Goal: Transaction & Acquisition: Purchase product/service

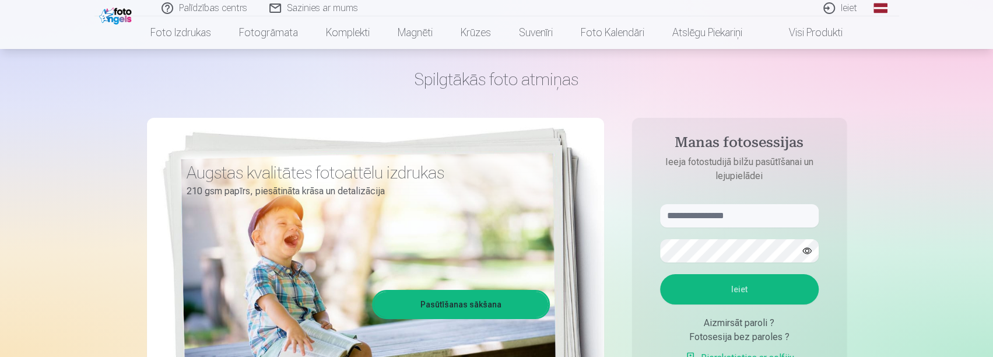
scroll to position [58, 0]
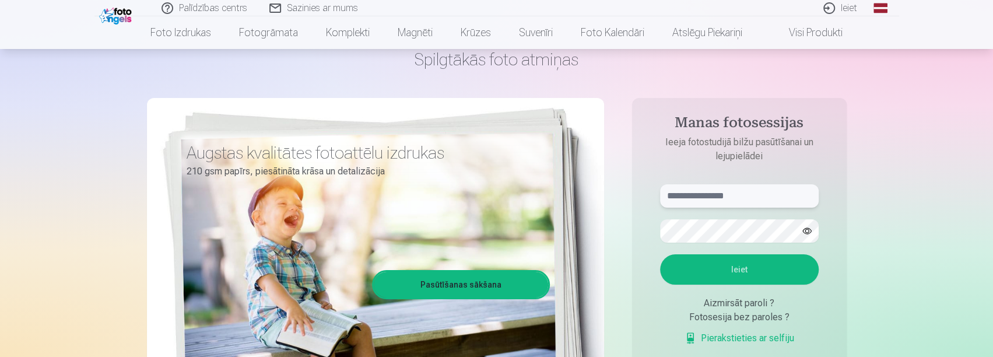
click at [678, 193] on input "text" at bounding box center [739, 195] width 159 height 23
type input "**********"
click at [758, 275] on button "Ieiet" at bounding box center [739, 269] width 159 height 30
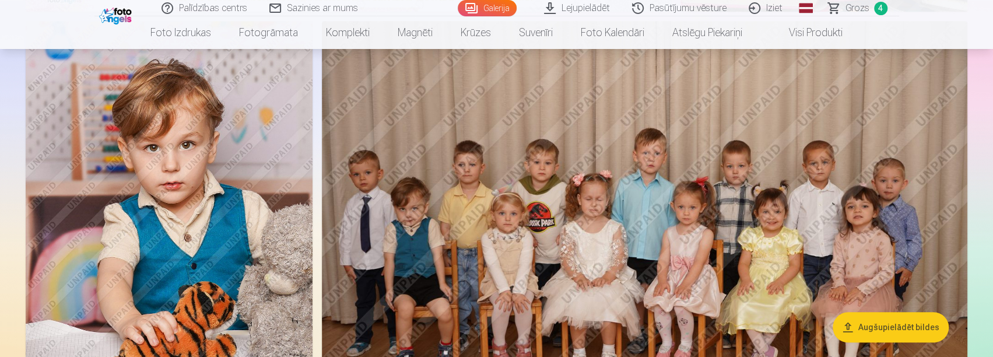
scroll to position [525, 0]
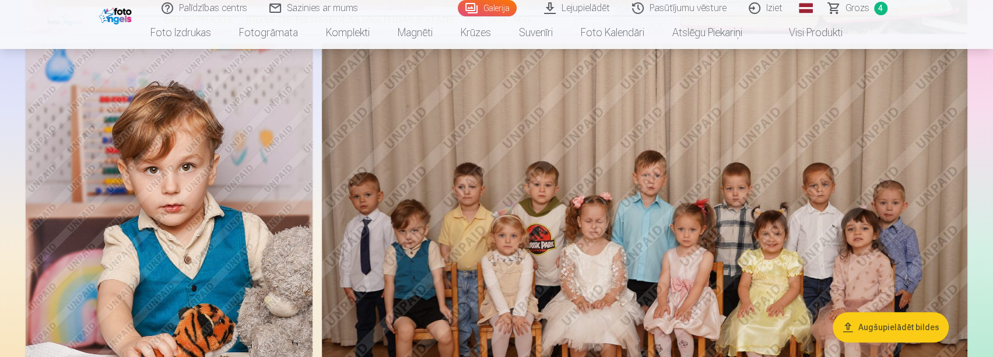
click at [231, 148] on img at bounding box center [169, 258] width 287 height 430
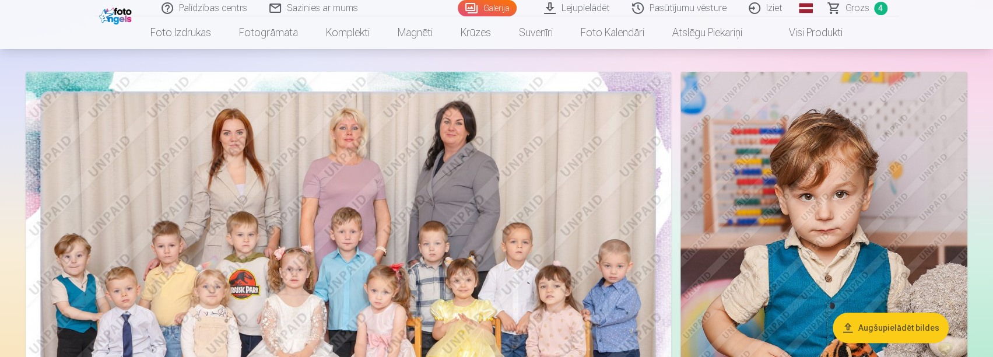
scroll to position [117, 0]
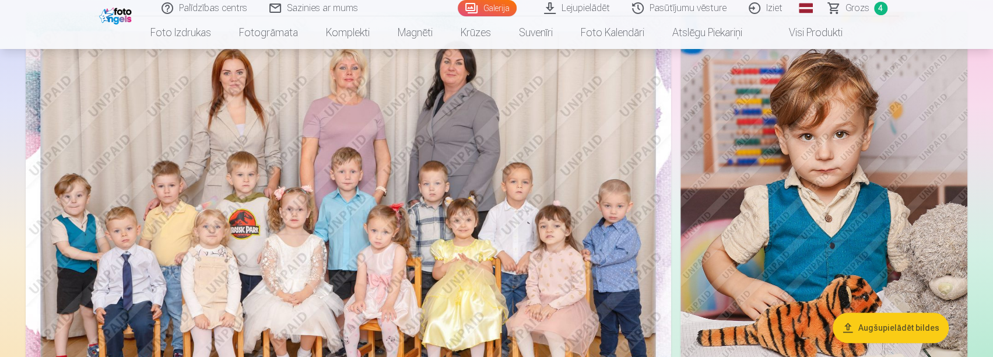
click at [882, 9] on span "4" at bounding box center [880, 8] width 13 height 13
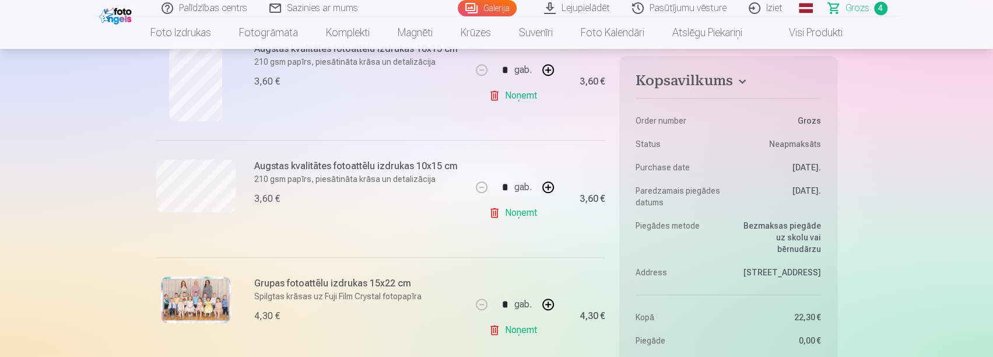
scroll to position [467, 0]
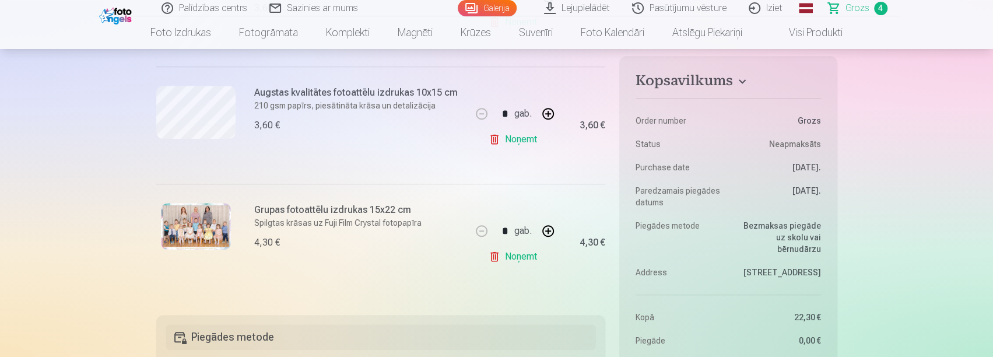
click at [518, 255] on link "Noņemt" at bounding box center [515, 256] width 53 height 23
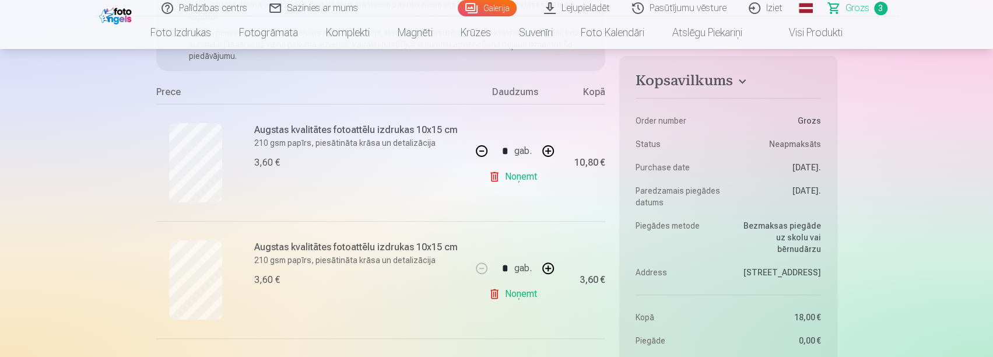
scroll to position [175, 0]
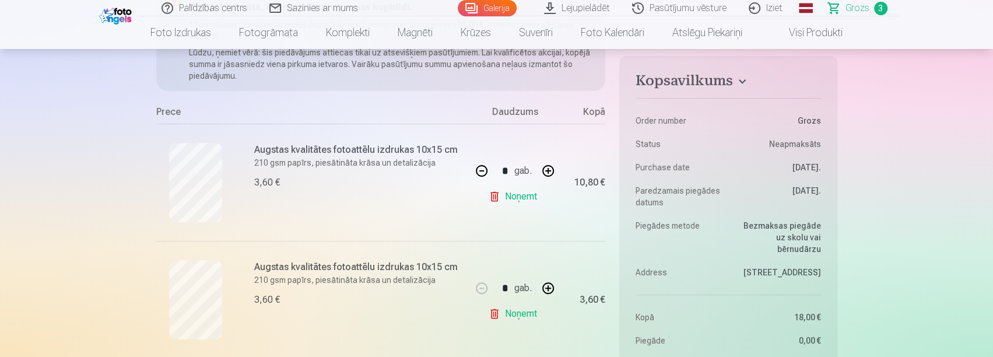
click at [486, 168] on button "button" at bounding box center [482, 171] width 28 height 28
click at [550, 172] on button "button" at bounding box center [548, 171] width 28 height 28
type input "*"
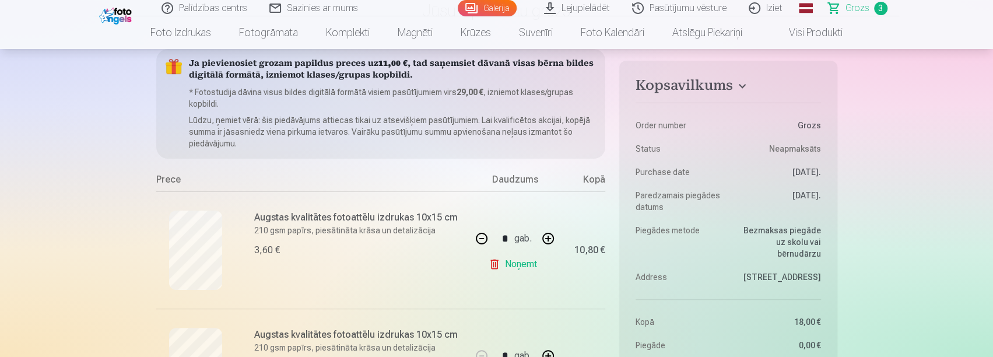
scroll to position [0, 0]
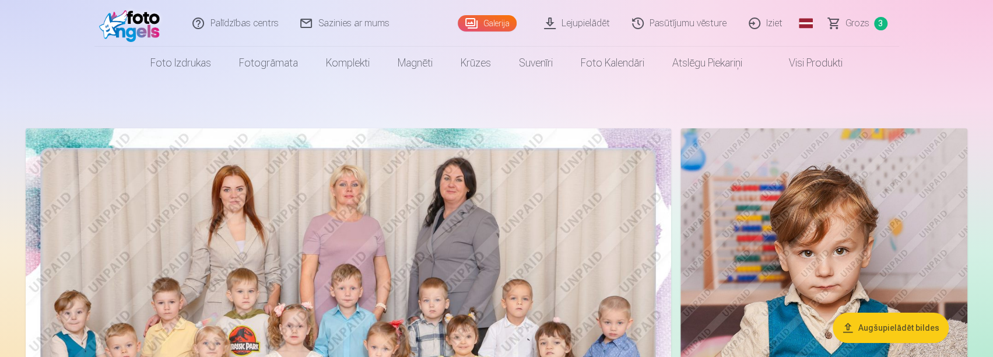
click at [426, 212] on img at bounding box center [349, 343] width 646 height 430
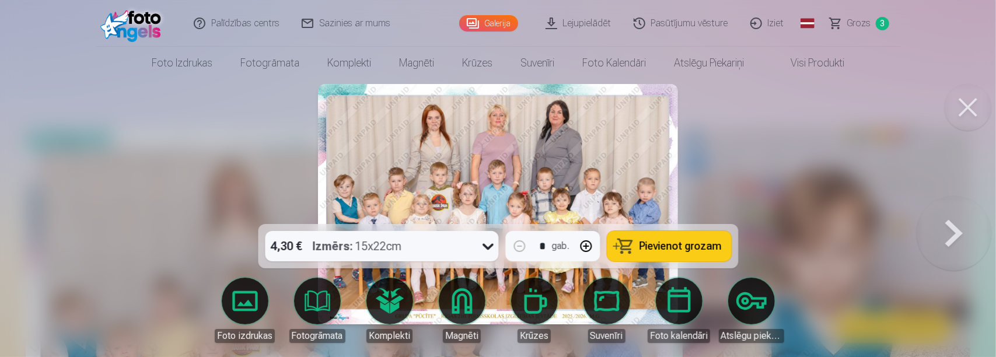
click at [622, 246] on button "Pievienot grozam" at bounding box center [669, 246] width 124 height 30
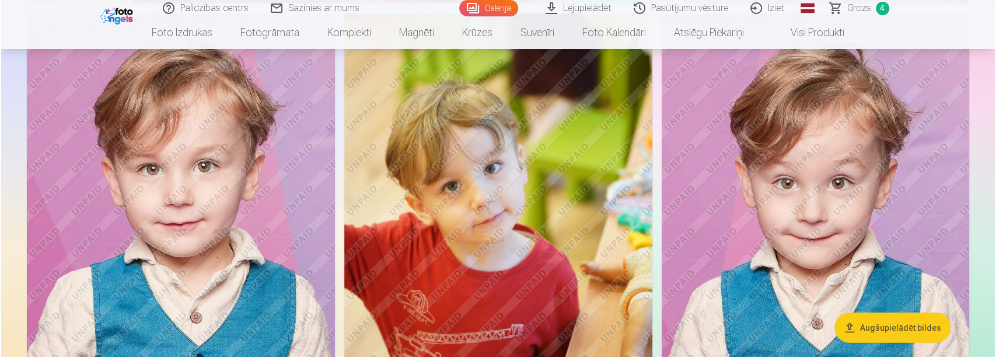
scroll to position [1925, 0]
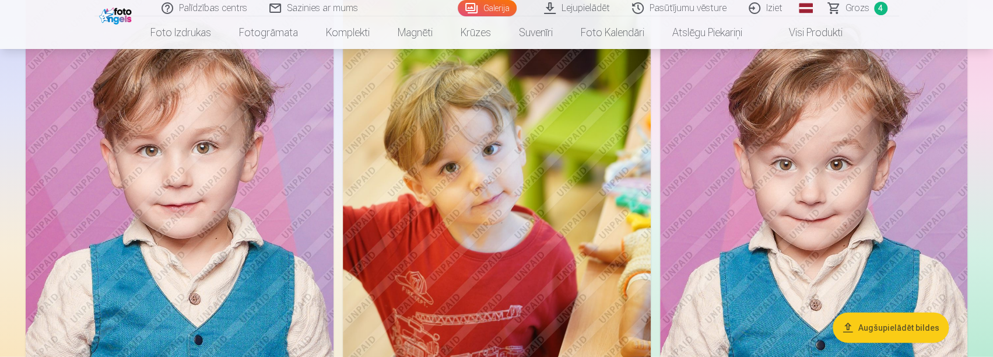
click at [218, 169] on img at bounding box center [180, 226] width 308 height 462
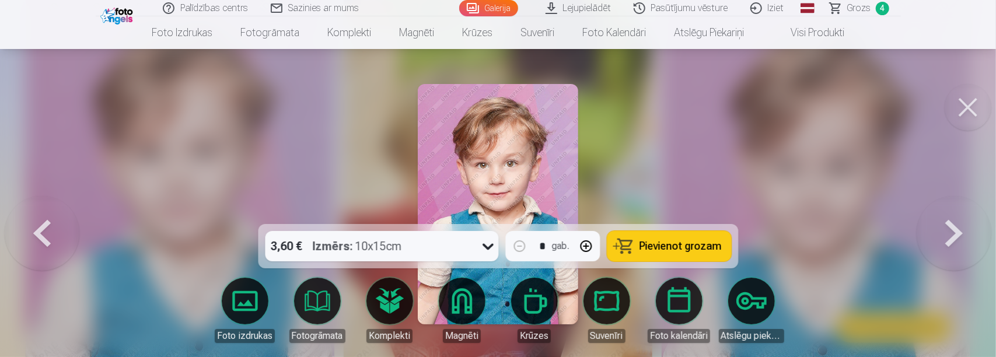
click at [694, 252] on button "Pievienot grozam" at bounding box center [669, 246] width 124 height 30
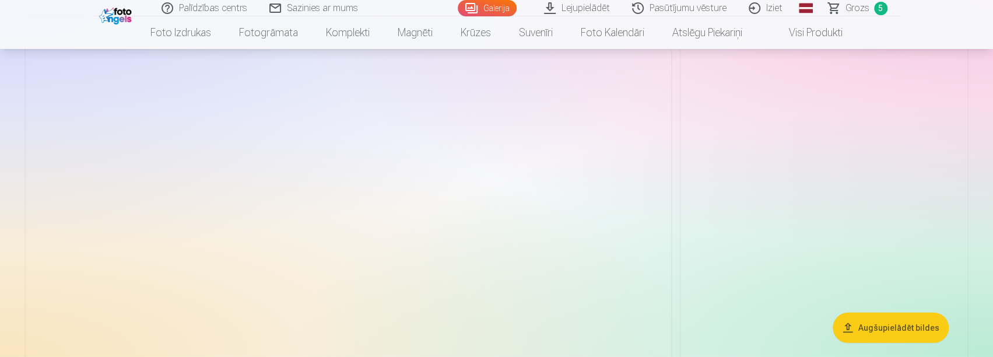
scroll to position [5191, 0]
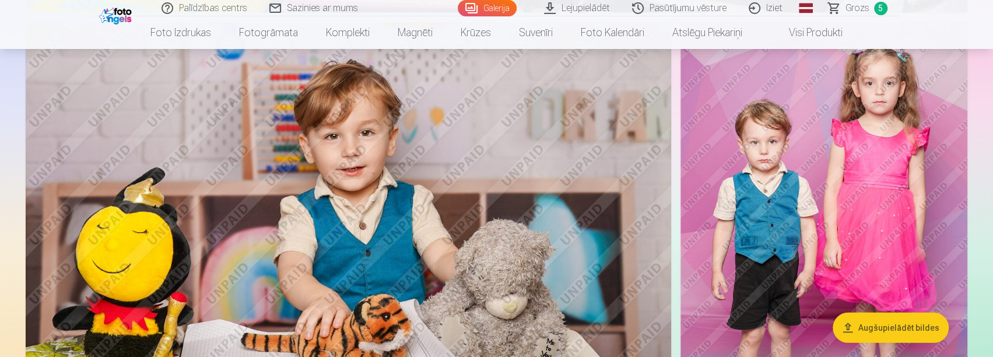
click at [804, 241] on img at bounding box center [824, 237] width 287 height 430
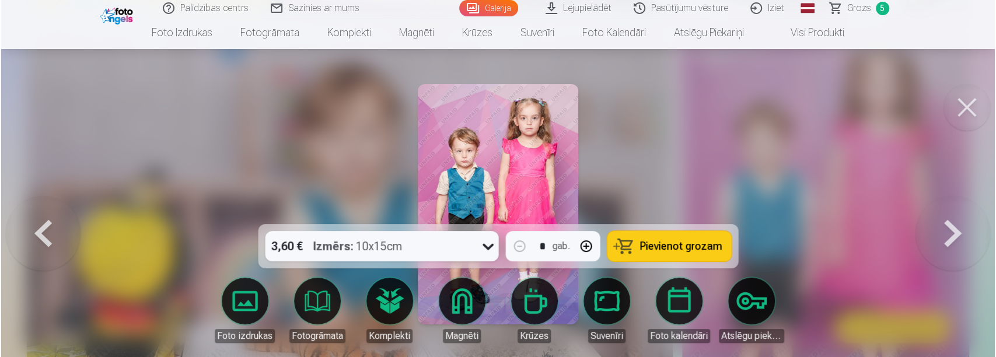
scroll to position [5203, 0]
click at [707, 250] on span "Pievienot grozam" at bounding box center [680, 246] width 82 height 10
click at [40, 212] on button at bounding box center [42, 204] width 75 height 16
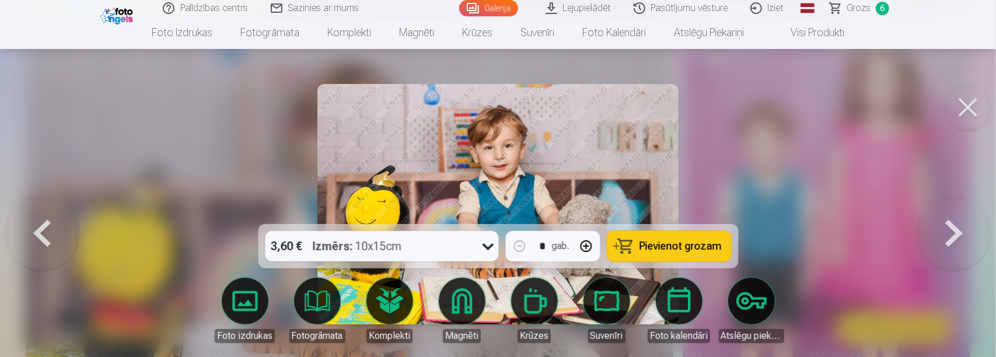
click at [40, 212] on button at bounding box center [42, 204] width 75 height 16
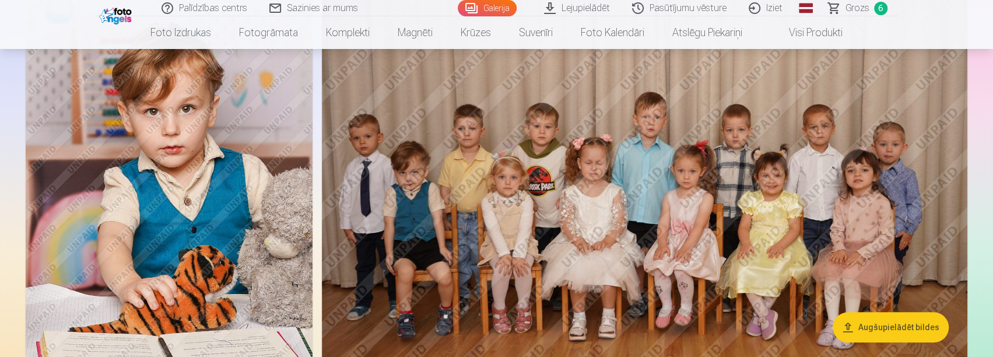
scroll to position [525, 0]
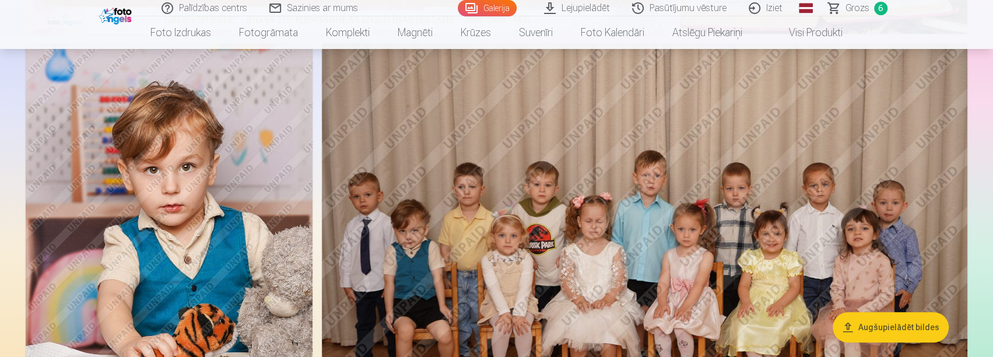
click at [232, 227] on img at bounding box center [169, 258] width 287 height 430
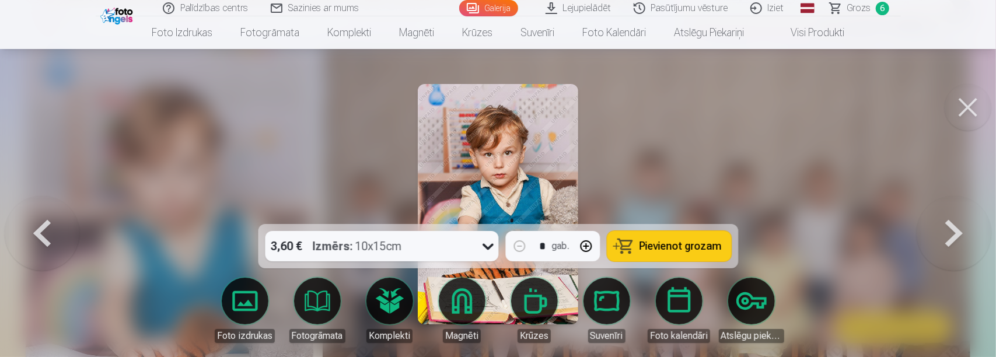
click at [661, 251] on span "Pievienot grozam" at bounding box center [680, 246] width 82 height 10
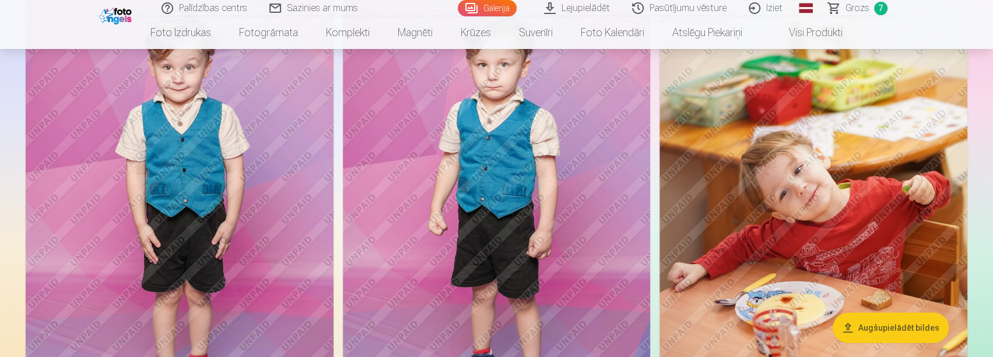
scroll to position [2391, 0]
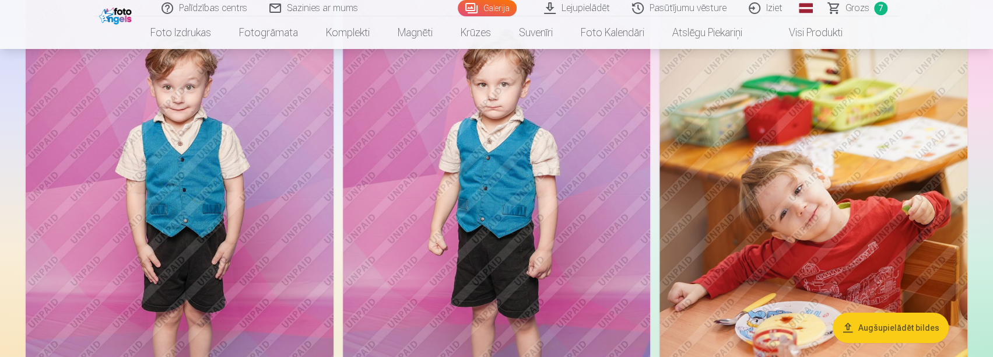
click at [553, 253] on img at bounding box center [497, 230] width 308 height 462
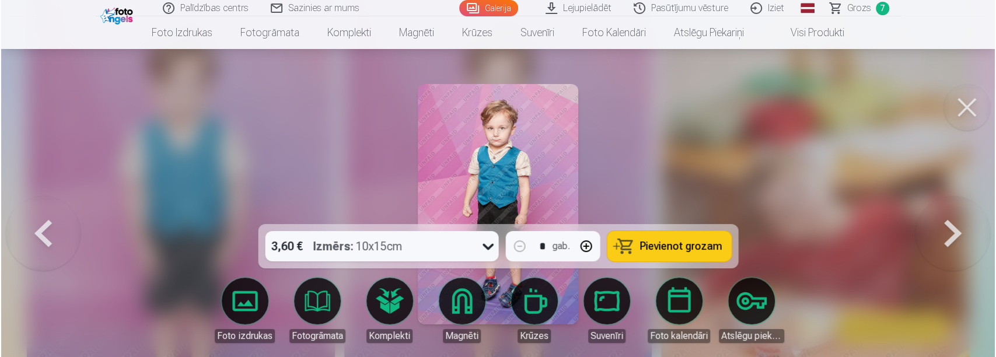
scroll to position [2398, 0]
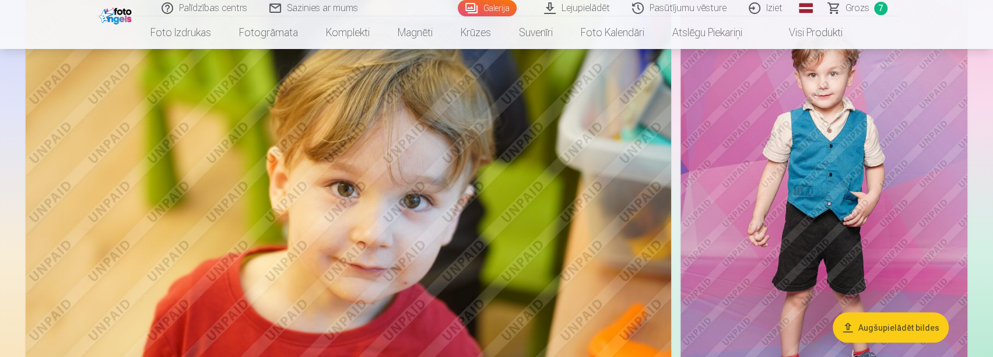
scroll to position [1458, 0]
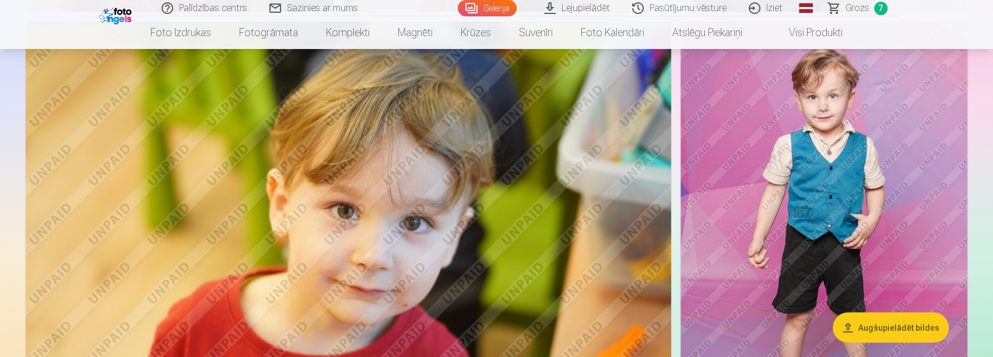
click at [852, 241] on img at bounding box center [824, 236] width 287 height 430
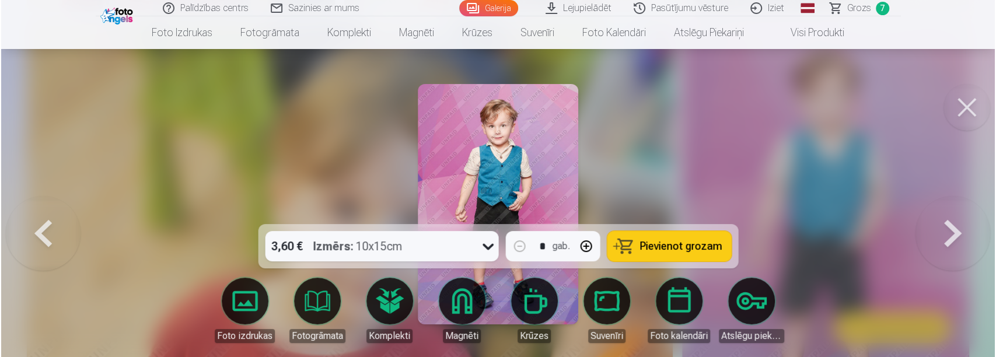
scroll to position [1460, 0]
click at [38, 212] on button at bounding box center [42, 204] width 75 height 16
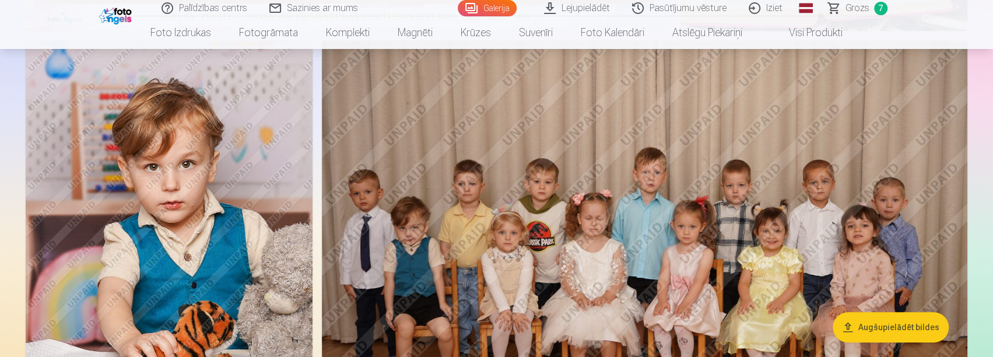
scroll to position [525, 0]
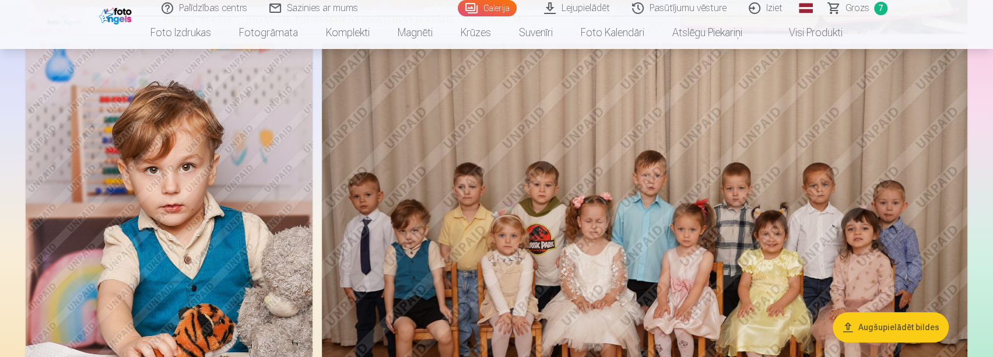
click at [852, 9] on span "Grozs" at bounding box center [858, 8] width 24 height 14
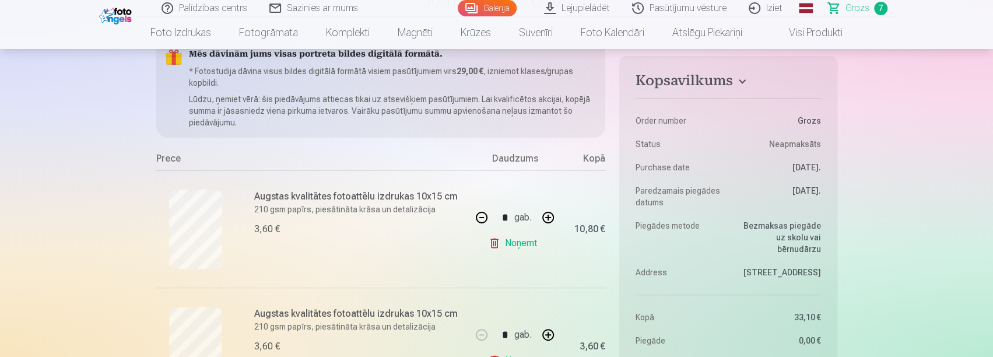
scroll to position [175, 0]
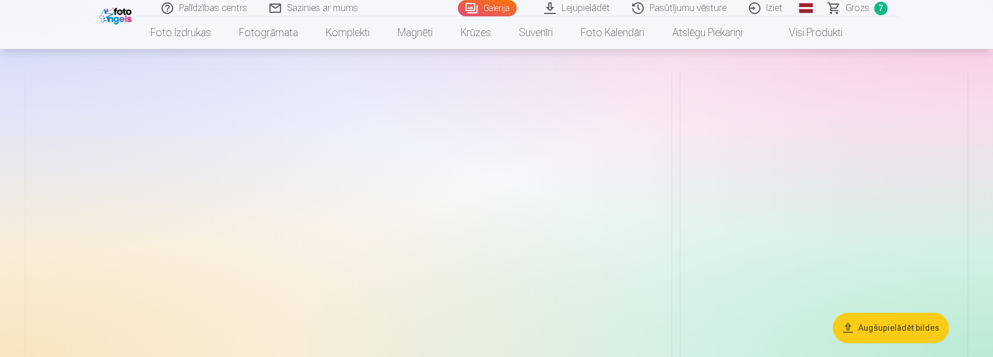
scroll to position [58, 0]
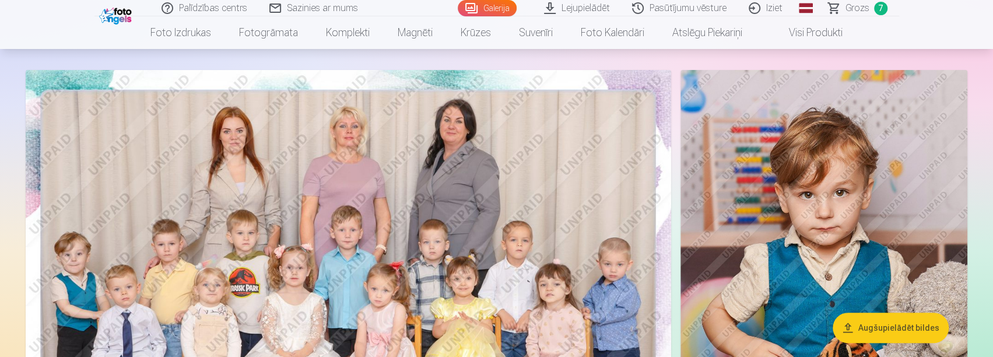
click at [863, 1] on link "Grozs 7" at bounding box center [859, 8] width 82 height 16
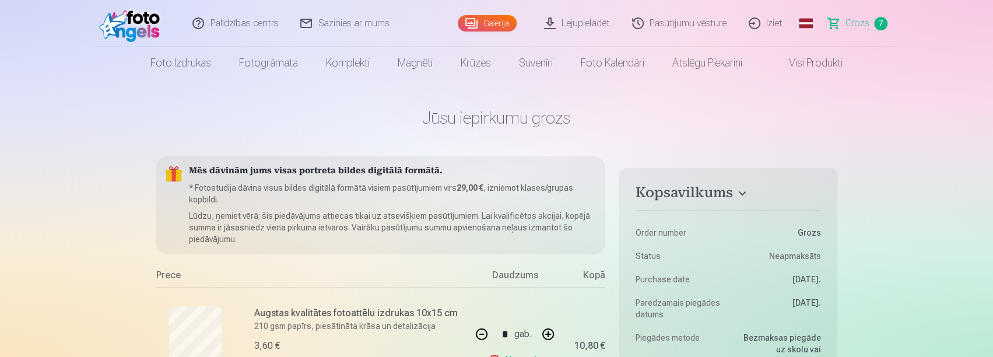
drag, startPoint x: 368, startPoint y: 138, endPoint x: 678, endPoint y: 342, distance: 370.6
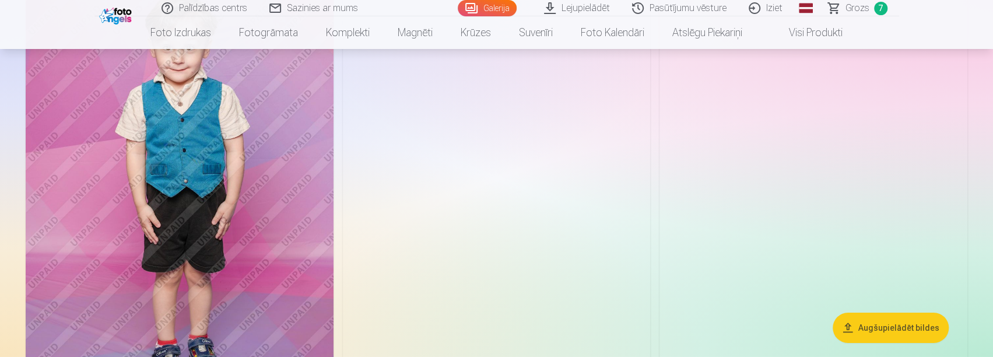
scroll to position [2450, 0]
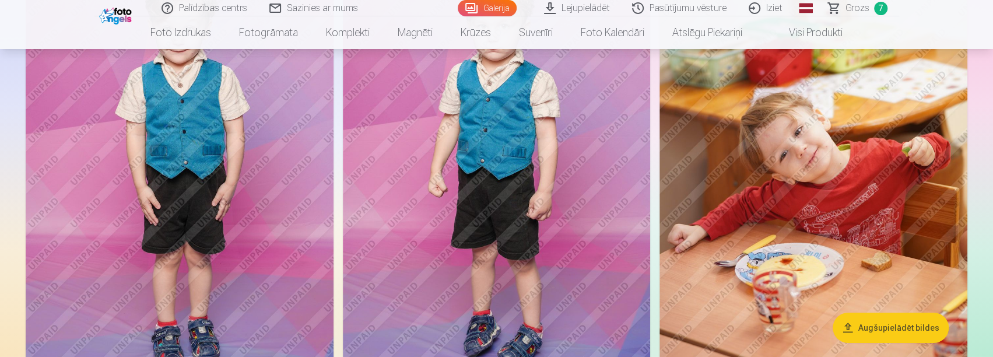
click at [492, 233] on img at bounding box center [497, 172] width 308 height 462
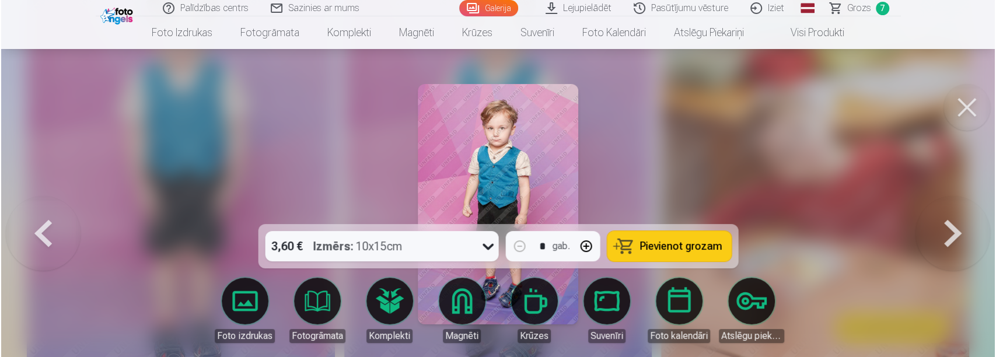
scroll to position [2456, 0]
click at [710, 247] on span "Pievienot grozam" at bounding box center [680, 246] width 82 height 10
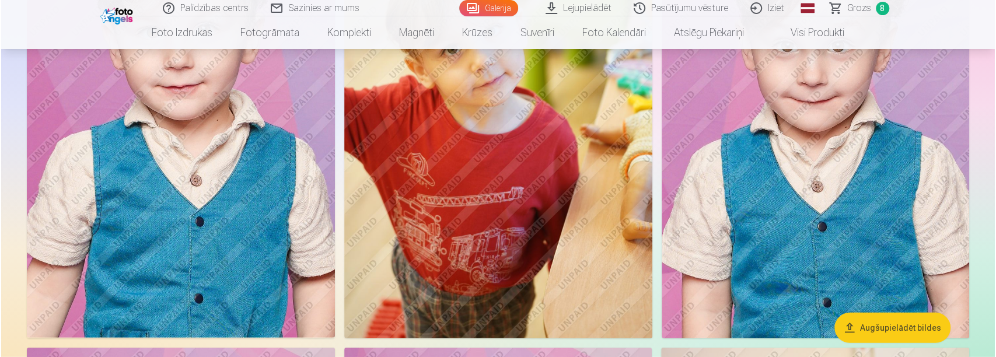
scroll to position [1925, 0]
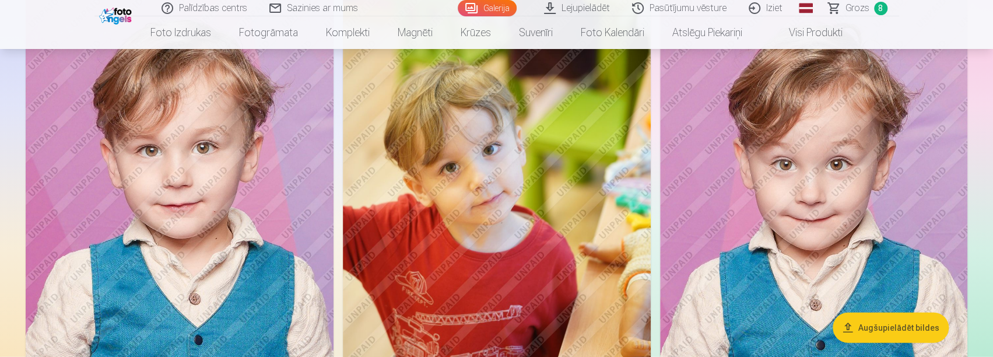
click at [237, 204] on img at bounding box center [180, 226] width 308 height 462
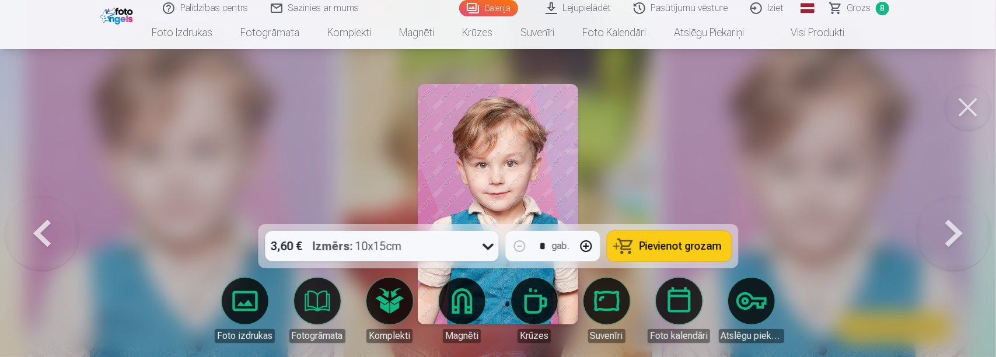
click at [702, 239] on button "Pievienot grozam" at bounding box center [669, 246] width 124 height 30
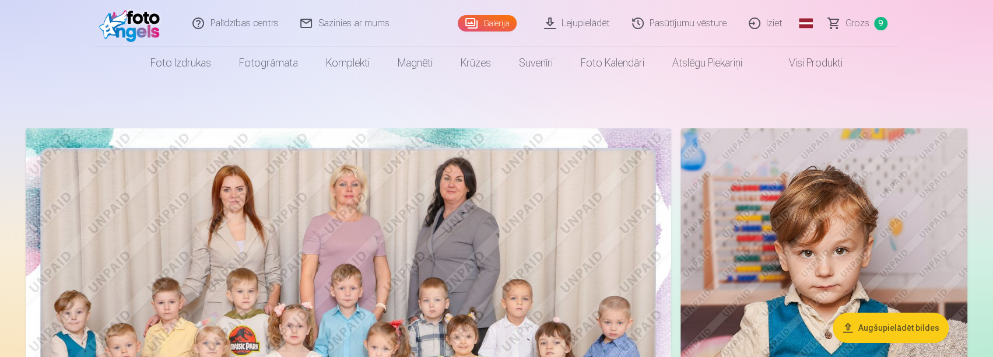
click at [872, 19] on link "Grozs 9" at bounding box center [859, 23] width 82 height 47
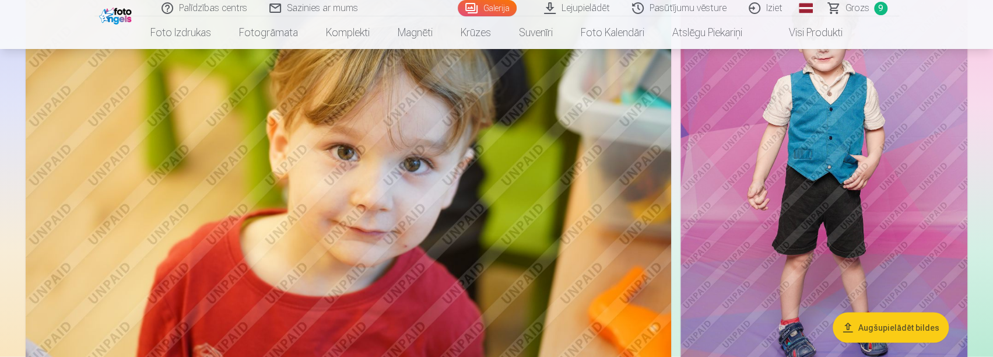
click at [809, 207] on img at bounding box center [824, 178] width 287 height 430
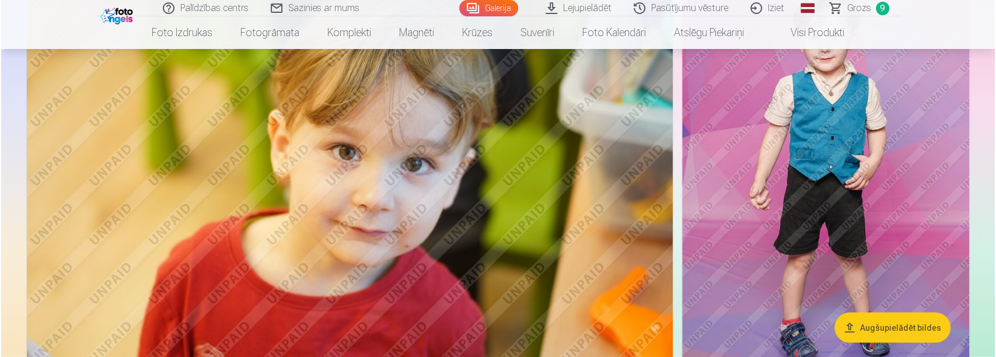
scroll to position [1520, 0]
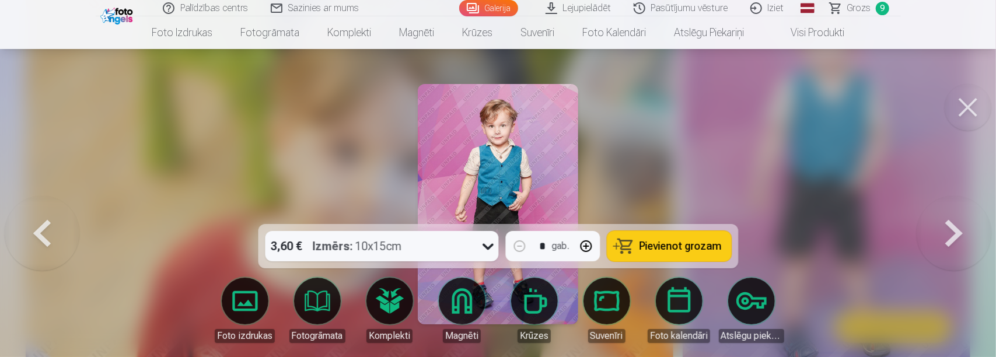
click at [640, 246] on button "Pievienot grozam" at bounding box center [669, 246] width 124 height 30
click at [854, 4] on span "Grozs" at bounding box center [858, 8] width 24 height 14
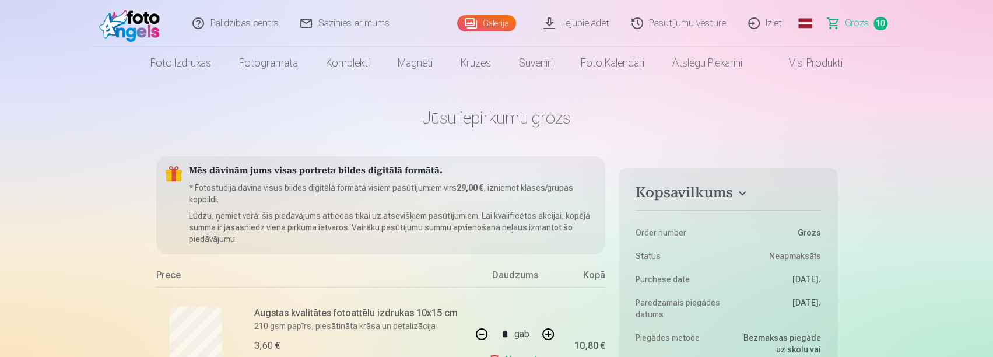
click at [865, 19] on span "Grozs" at bounding box center [857, 23] width 24 height 14
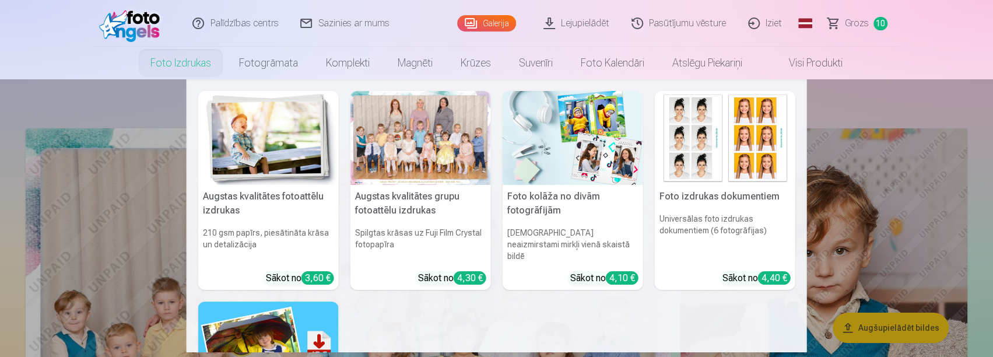
click at [397, 138] on div at bounding box center [421, 138] width 141 height 94
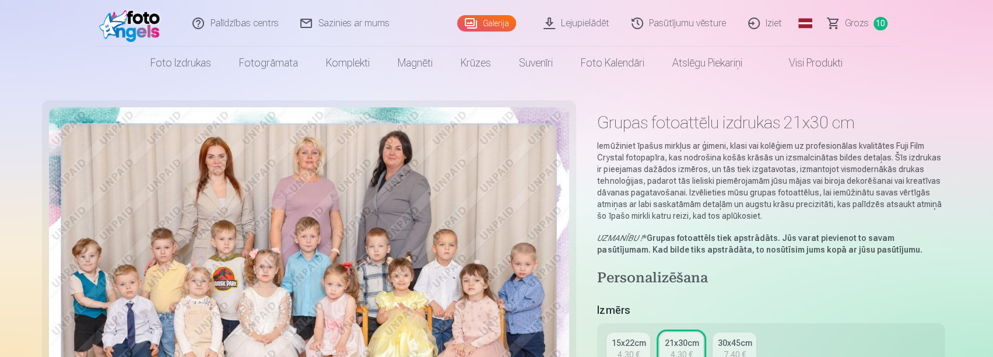
click at [160, 26] on img at bounding box center [132, 23] width 67 height 37
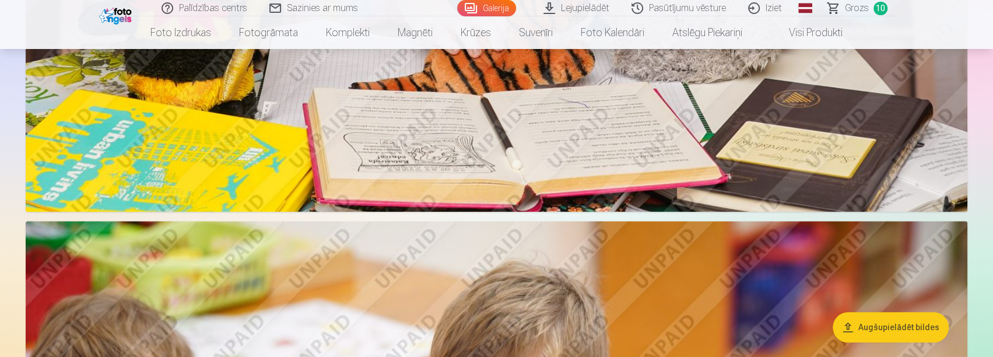
scroll to position [3558, 0]
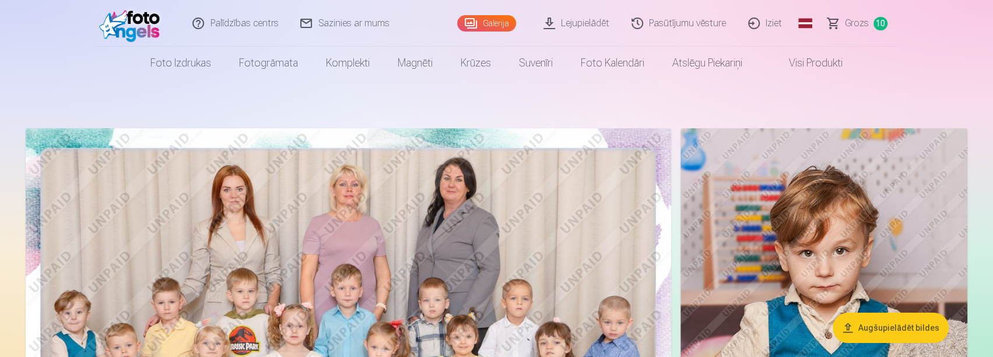
click at [782, 23] on link "Iziet" at bounding box center [766, 23] width 56 height 47
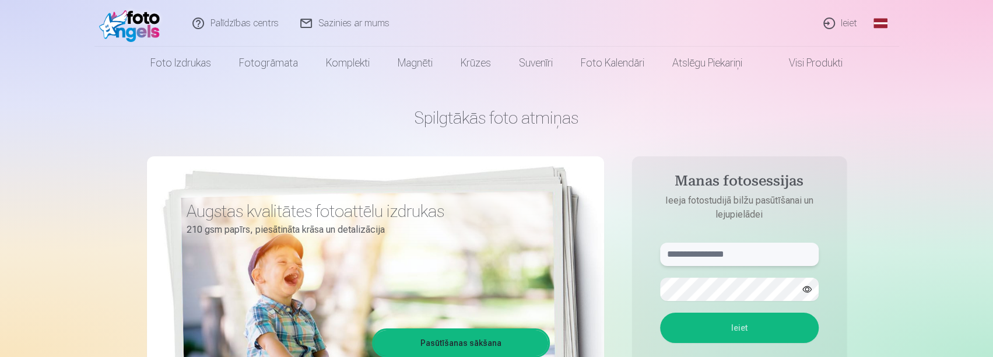
click at [720, 256] on input "text" at bounding box center [739, 254] width 159 height 23
type input "**********"
click at [717, 324] on button "Ieiet" at bounding box center [739, 328] width 159 height 30
